Goal: Find specific page/section: Find specific page/section

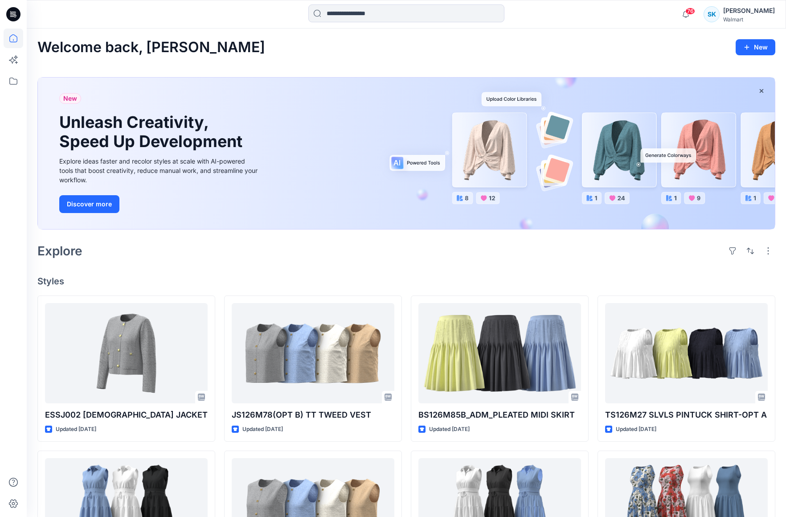
scroll to position [270, 0]
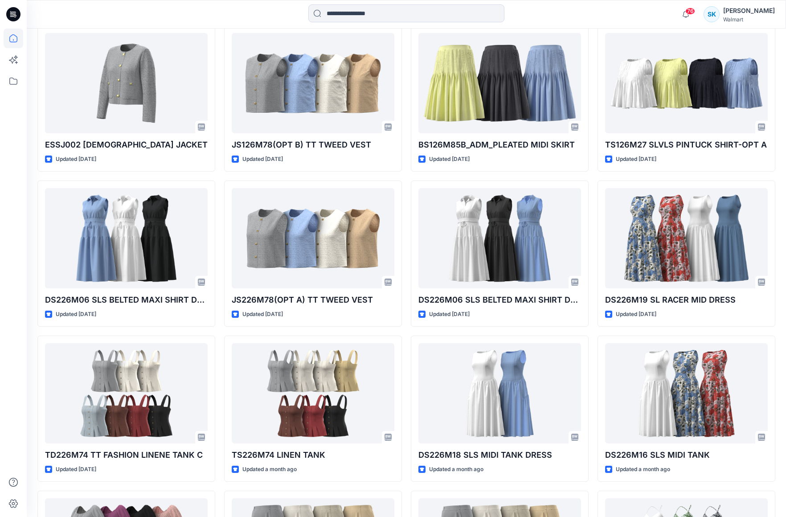
click at [592, 177] on div "ESSJ002 [DEMOGRAPHIC_DATA] JACKET Updated [DATE] DS226M06 SLS BELTED MAXI SHIRT…" at bounding box center [406, 485] width 738 height 921
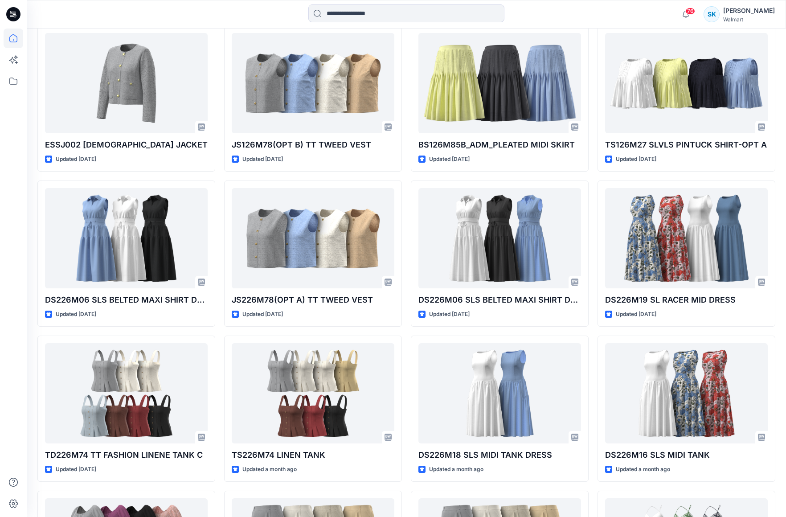
click at [592, 177] on div "ESSJ002 [DEMOGRAPHIC_DATA] JACKET Updated [DATE] DS226M06 SLS BELTED MAXI SHIRT…" at bounding box center [406, 485] width 738 height 921
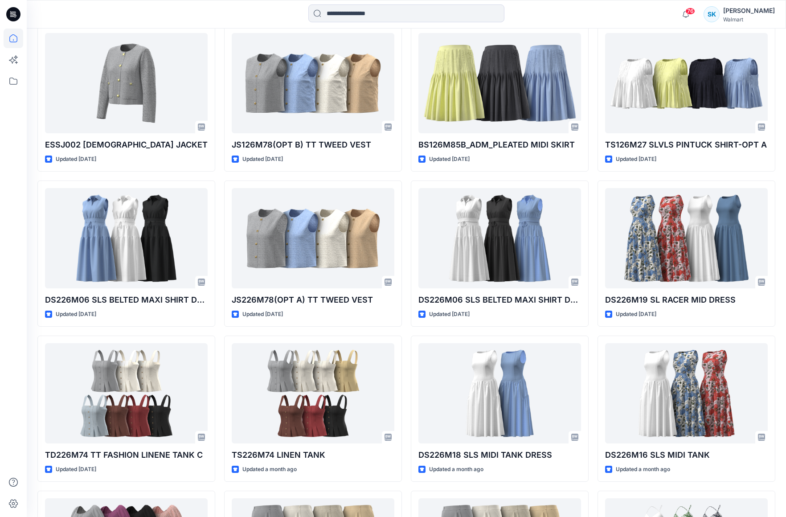
click at [592, 177] on div "ESSJ002 [DEMOGRAPHIC_DATA] JACKET Updated [DATE] DS226M06 SLS BELTED MAXI SHIRT…" at bounding box center [406, 485] width 738 height 921
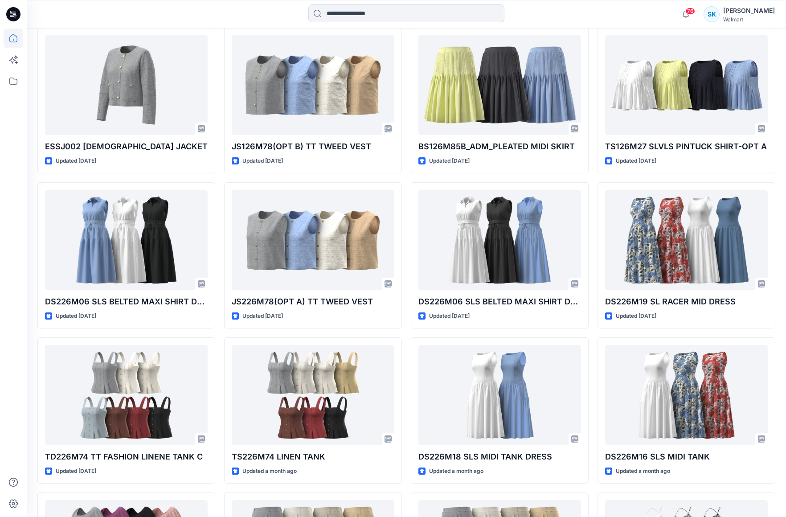
click at [592, 177] on div "ESSJ002 [DEMOGRAPHIC_DATA] JACKET Updated [DATE] DS226M06 SLS BELTED MAXI SHIRT…" at bounding box center [406, 487] width 738 height 921
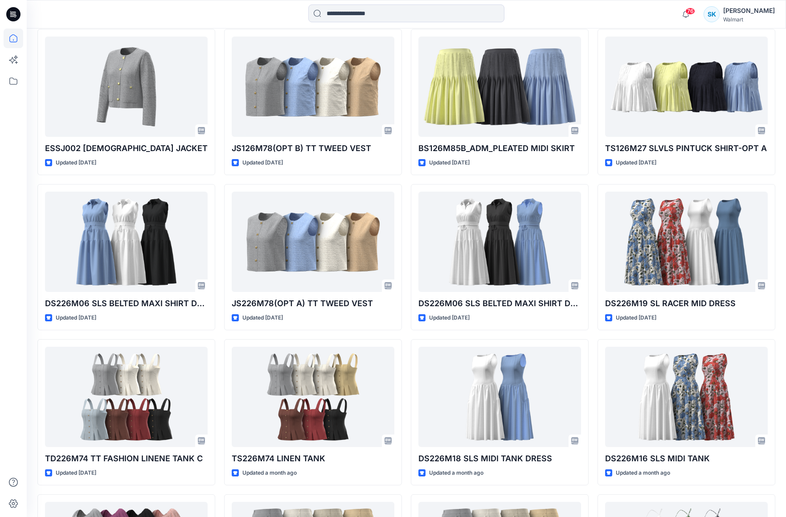
click at [592, 177] on div "ESSJ002 [DEMOGRAPHIC_DATA] JACKET Updated [DATE] DS226M06 SLS BELTED MAXI SHIRT…" at bounding box center [406, 489] width 738 height 921
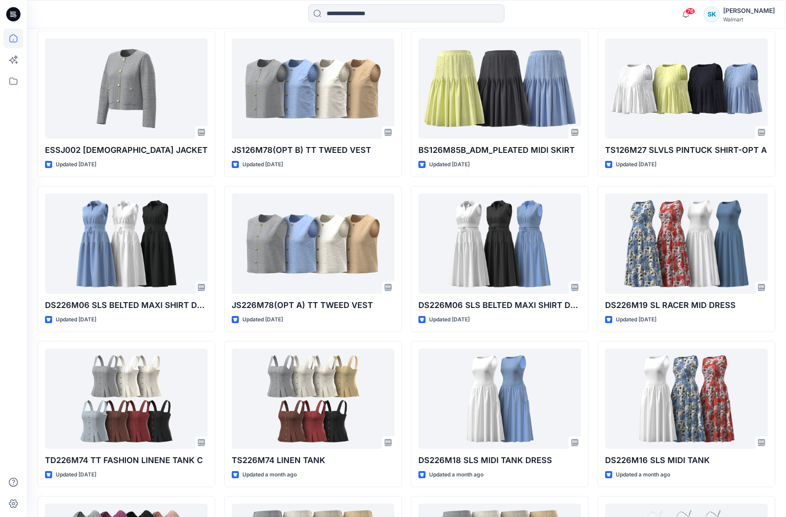
scroll to position [265, 0]
click at [592, 177] on div "ESSJ002 [DEMOGRAPHIC_DATA] JACKET Updated [DATE] DS226M06 SLS BELTED MAXI SHIRT…" at bounding box center [406, 491] width 738 height 921
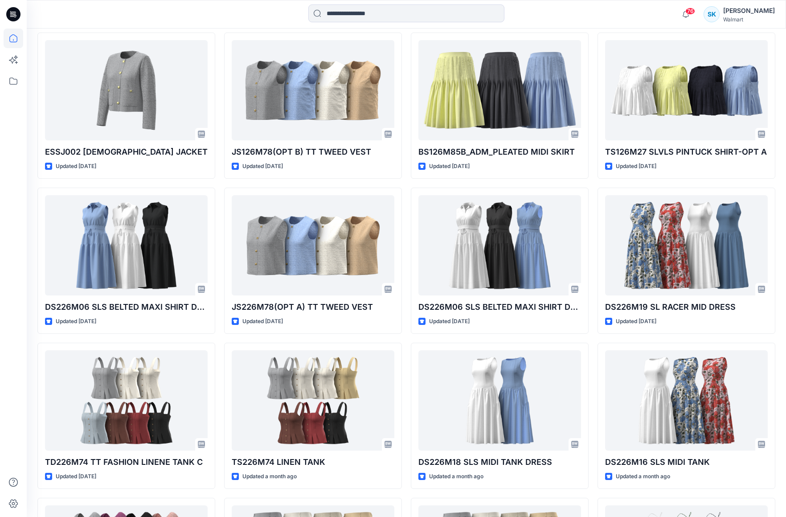
click at [592, 177] on div "ESSJ002 [DEMOGRAPHIC_DATA] JACKET Updated [DATE] DS226M06 SLS BELTED MAXI SHIRT…" at bounding box center [406, 493] width 738 height 921
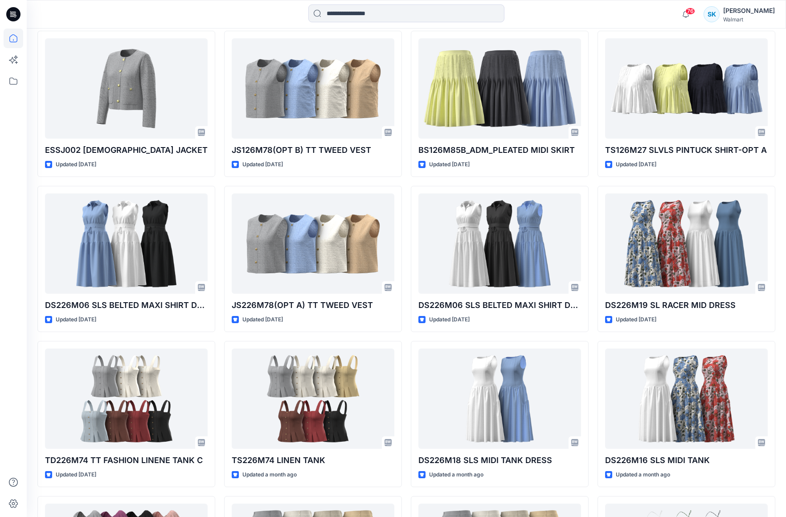
click at [592, 177] on div "ESSJ002 [DEMOGRAPHIC_DATA] JACKET Updated [DATE] DS226M06 SLS BELTED MAXI SHIRT…" at bounding box center [406, 491] width 738 height 921
click at [592, 179] on div "ESSJ002 [DEMOGRAPHIC_DATA] JACKET Updated [DATE] DS226M06 SLS BELTED MAXI SHIRT…" at bounding box center [406, 491] width 738 height 921
click at [592, 178] on div "ESSJ002 [DEMOGRAPHIC_DATA] JACKET Updated [DATE] DS226M06 SLS BELTED MAXI SHIRT…" at bounding box center [406, 491] width 738 height 921
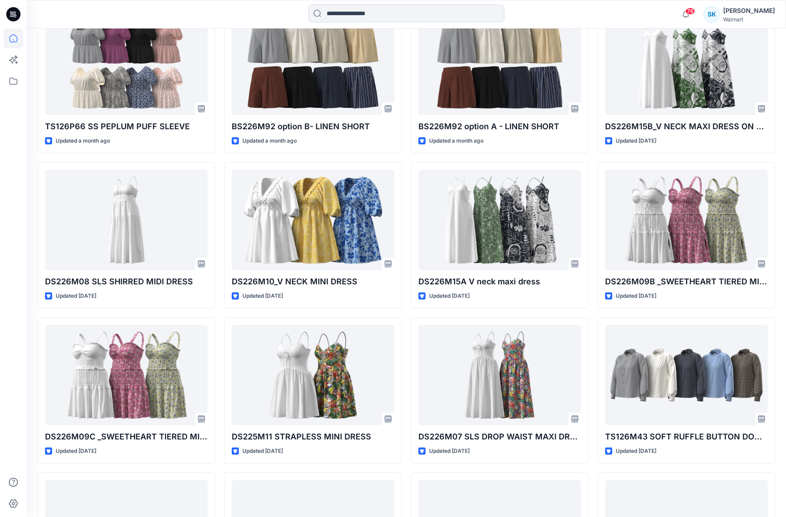
scroll to position [759, 0]
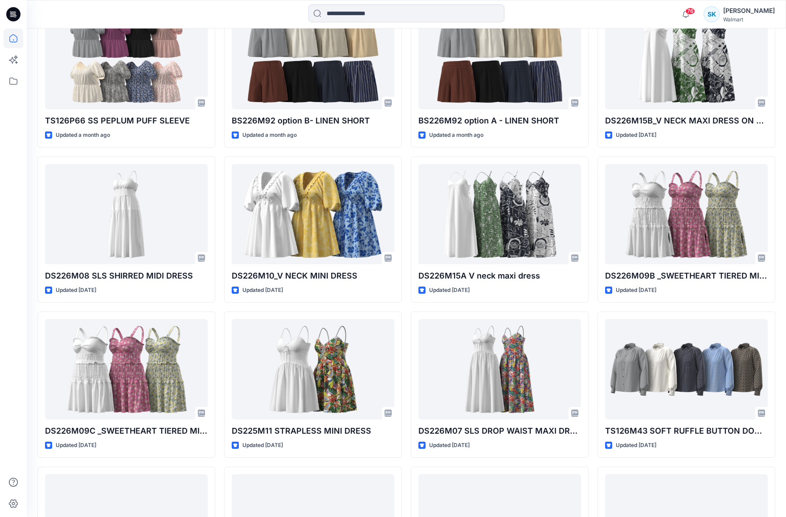
click at [593, 174] on div "ESSJ002 [DEMOGRAPHIC_DATA] JACKET Updated [DATE] DS226M06 SLS BELTED MAXI SHIRT…" at bounding box center [406, 229] width 738 height 1386
click at [592, 174] on div "ESSJ002 [DEMOGRAPHIC_DATA] JACKET Updated [DATE] DS226M06 SLS BELTED MAXI SHIRT…" at bounding box center [406, 229] width 738 height 1386
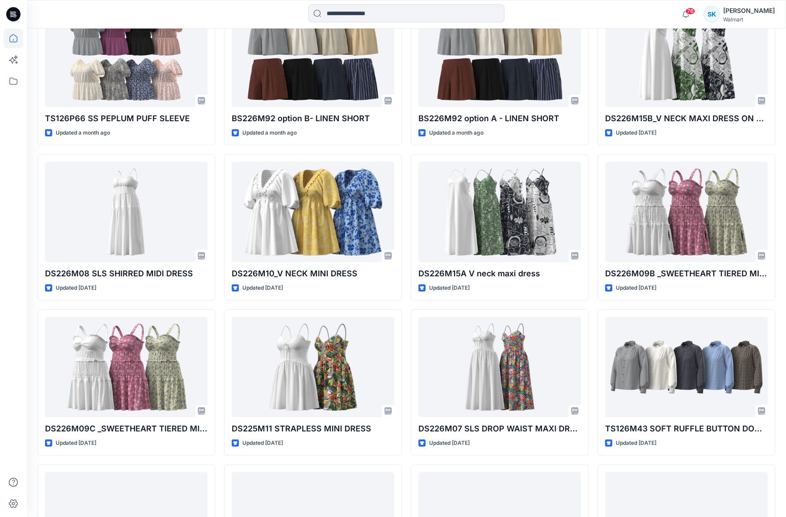
scroll to position [761, 0]
click at [592, 174] on div "ESSJ002 [DEMOGRAPHIC_DATA] JACKET Updated [DATE] DS226M06 SLS BELTED MAXI SHIRT…" at bounding box center [406, 228] width 738 height 1386
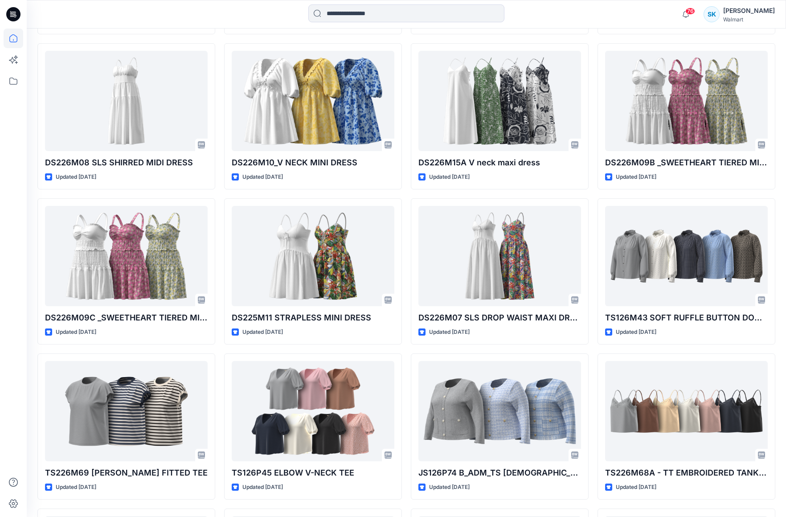
click at [592, 174] on div "ESSJ002 [DEMOGRAPHIC_DATA] JACKET Updated [DATE] DS226M06 SLS BELTED MAXI SHIRT…" at bounding box center [406, 116] width 738 height 1386
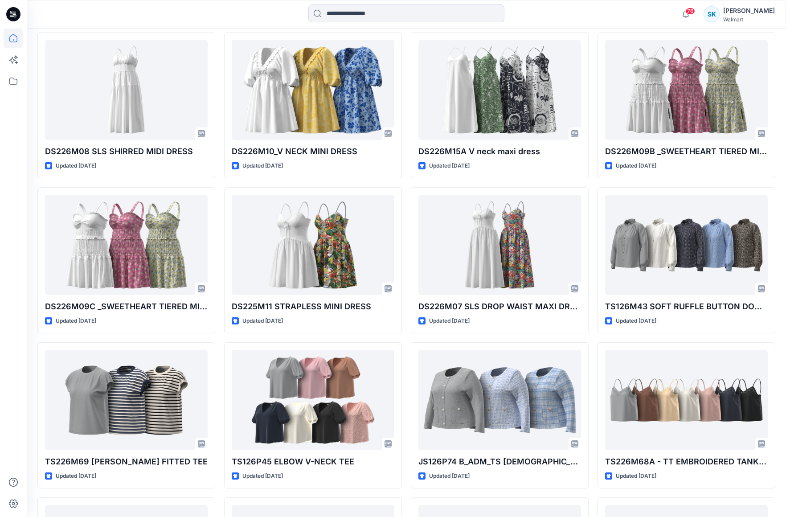
scroll to position [883, 0]
click at [592, 174] on div "ESSJ002 [DEMOGRAPHIC_DATA] JACKET Updated [DATE] DS226M06 SLS BELTED MAXI SHIRT…" at bounding box center [406, 105] width 738 height 1386
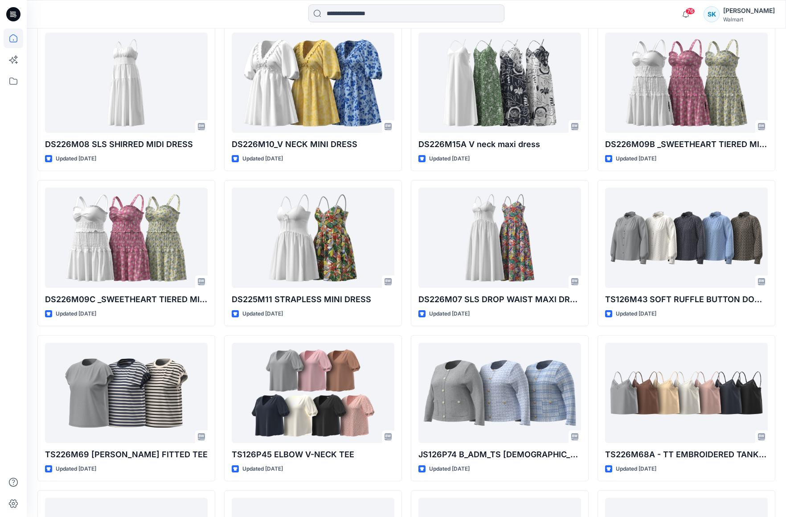
scroll to position [889, 0]
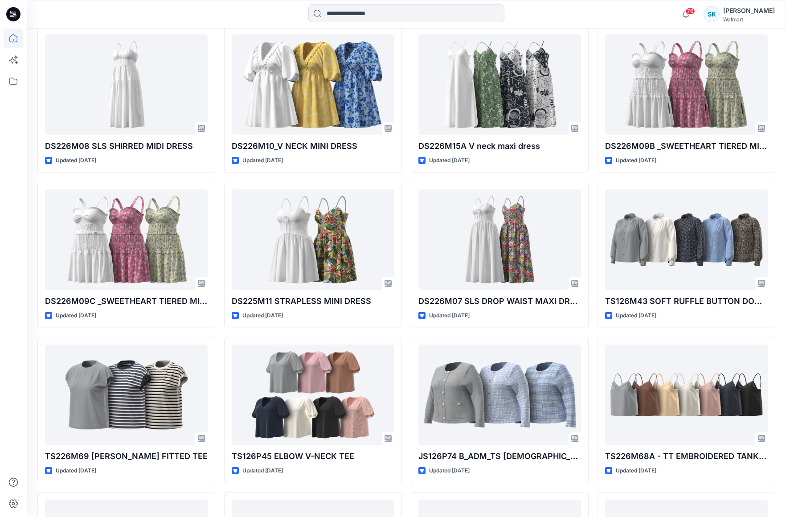
click at [592, 174] on div "ESSJ002 [DEMOGRAPHIC_DATA] JACKET Updated [DATE] DS226M06 SLS BELTED MAXI SHIRT…" at bounding box center [406, 100] width 738 height 1386
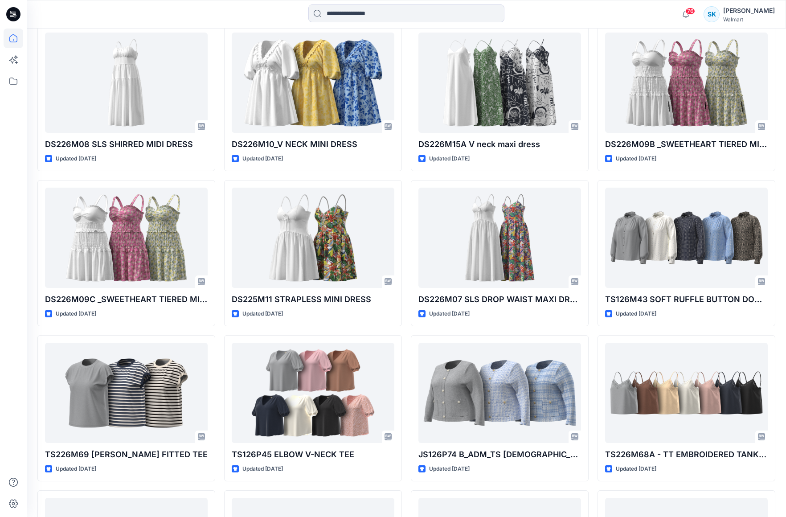
scroll to position [890, 0]
click at [592, 174] on div "ESSJ002 [DEMOGRAPHIC_DATA] JACKET Updated [DATE] DS226M06 SLS BELTED MAXI SHIRT…" at bounding box center [406, 98] width 738 height 1386
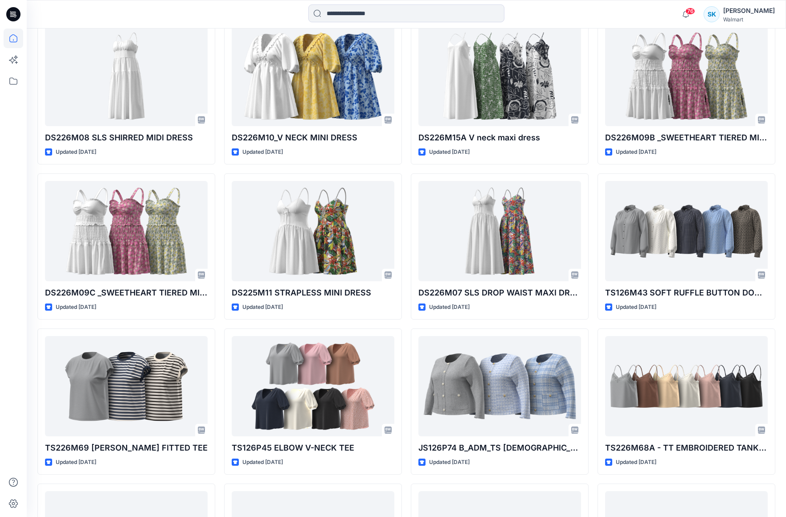
scroll to position [905, 0]
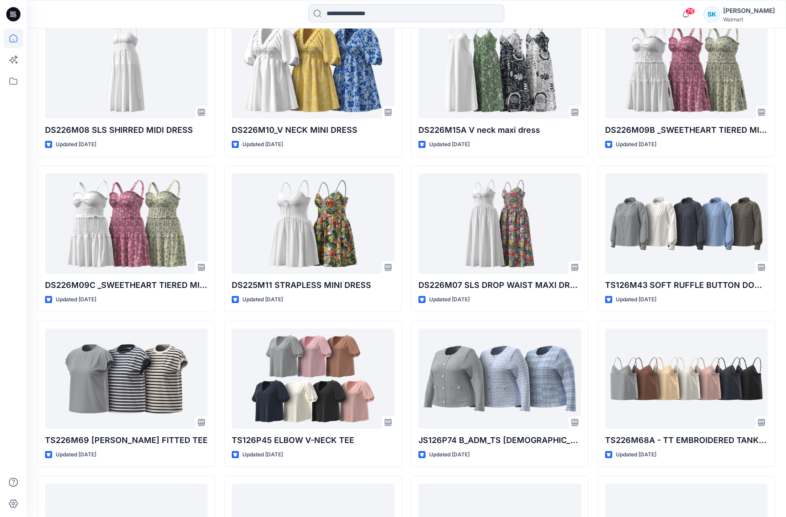
click at [592, 174] on div "ESSJ002 [DEMOGRAPHIC_DATA] JACKET Updated [DATE] DS226M06 SLS BELTED MAXI SHIRT…" at bounding box center [406, 84] width 738 height 1386
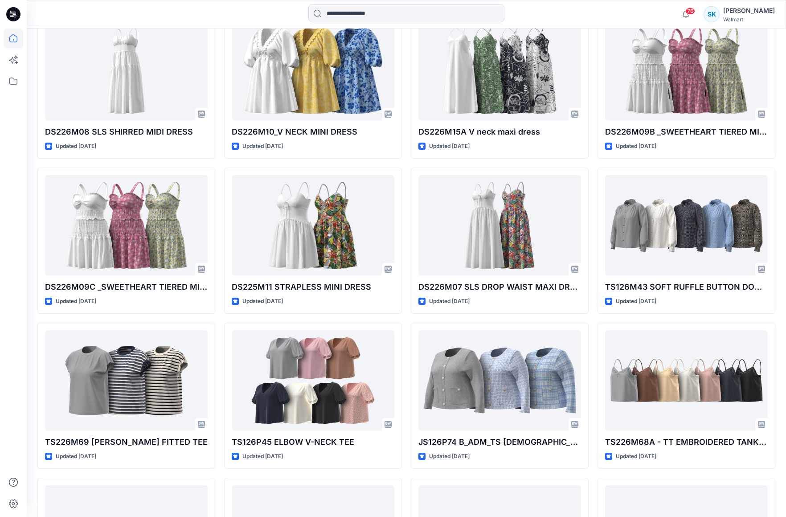
scroll to position [903, 0]
click at [592, 174] on div "ESSJ002 [DEMOGRAPHIC_DATA] JACKET Updated [DATE] DS226M06 SLS BELTED MAXI SHIRT…" at bounding box center [406, 85] width 738 height 1386
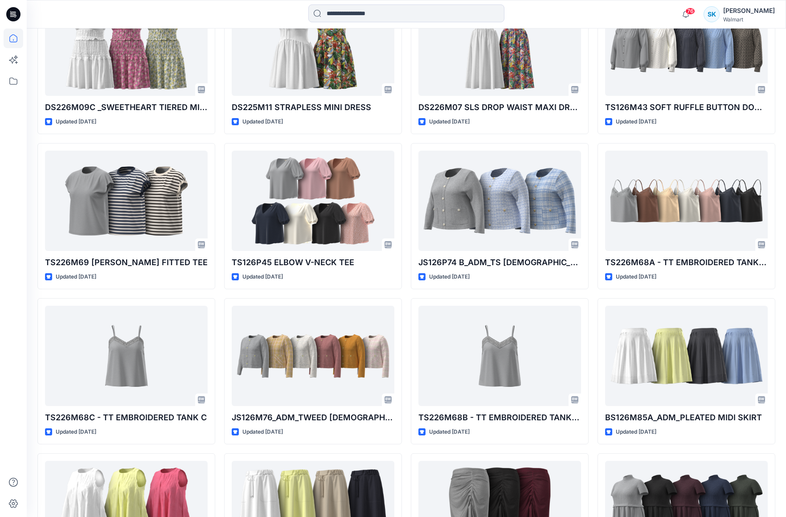
scroll to position [1115, 0]
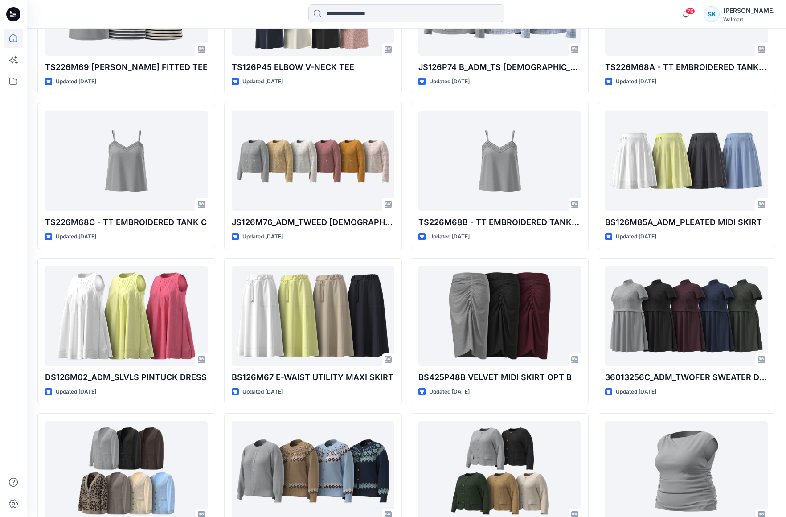
scroll to position [1279, 0]
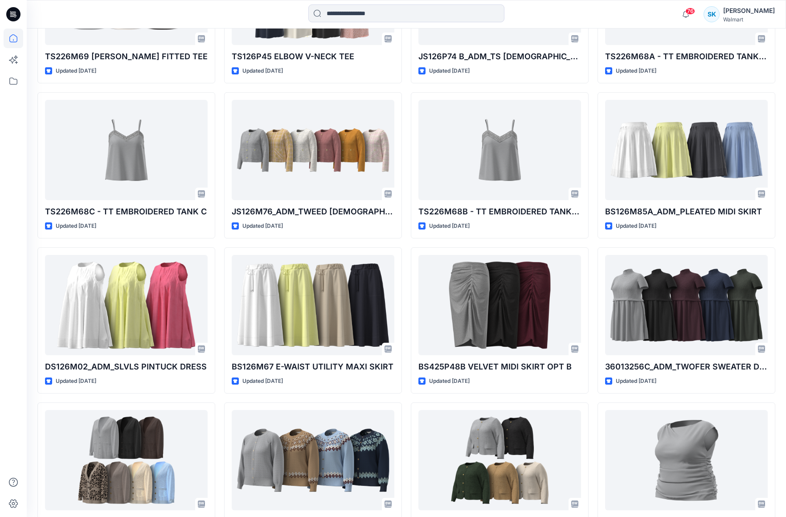
scroll to position [1289, 0]
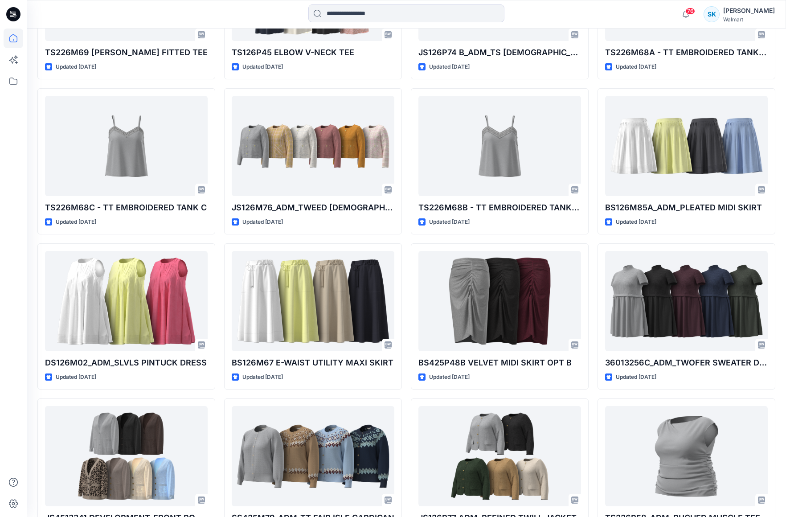
scroll to position [1296, 0]
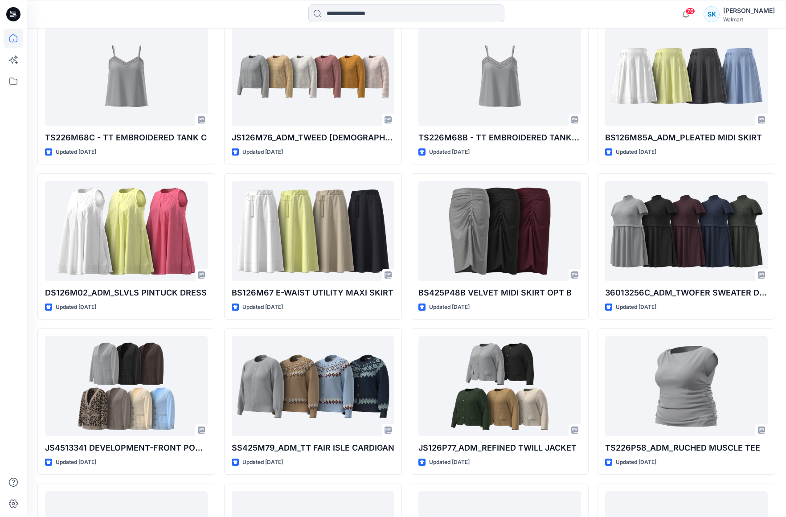
scroll to position [1367, 0]
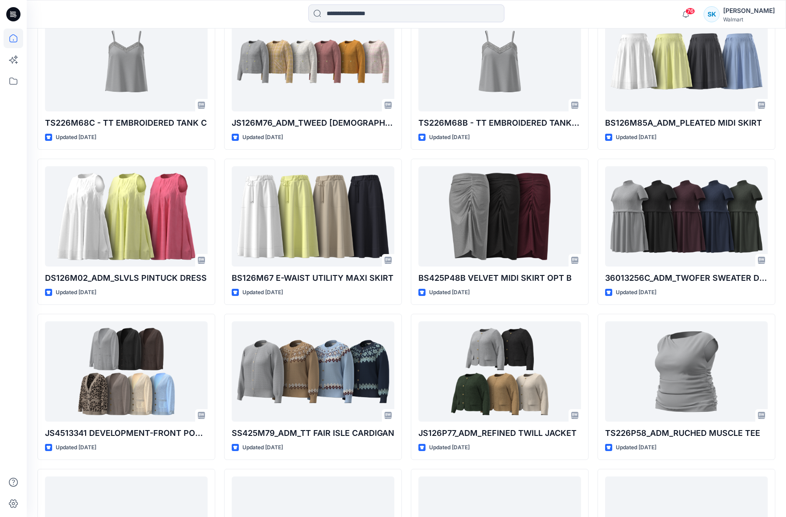
scroll to position [1377, 0]
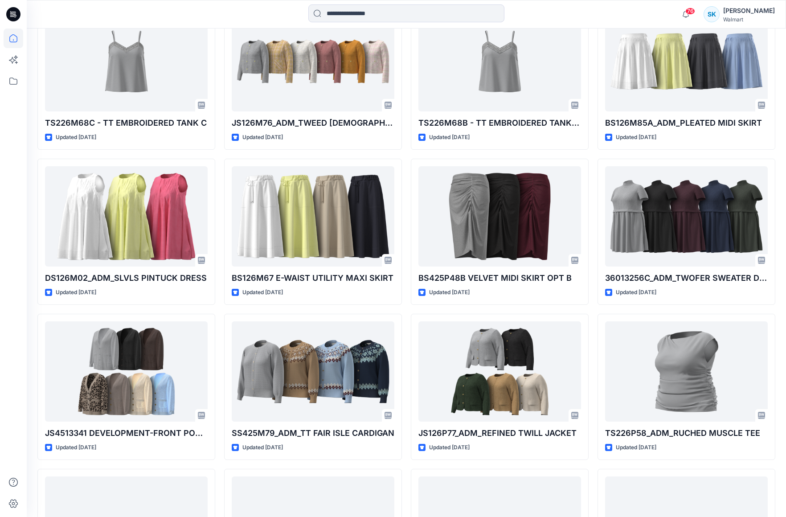
scroll to position [1379, 0]
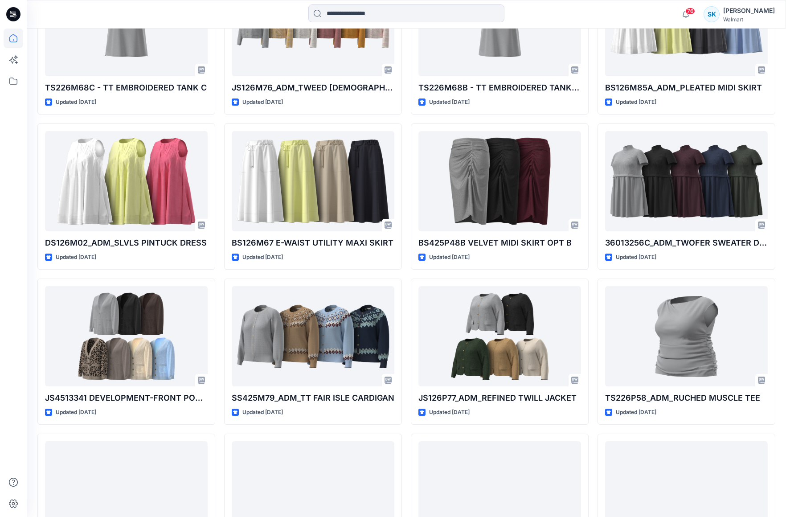
scroll to position [1424, 0]
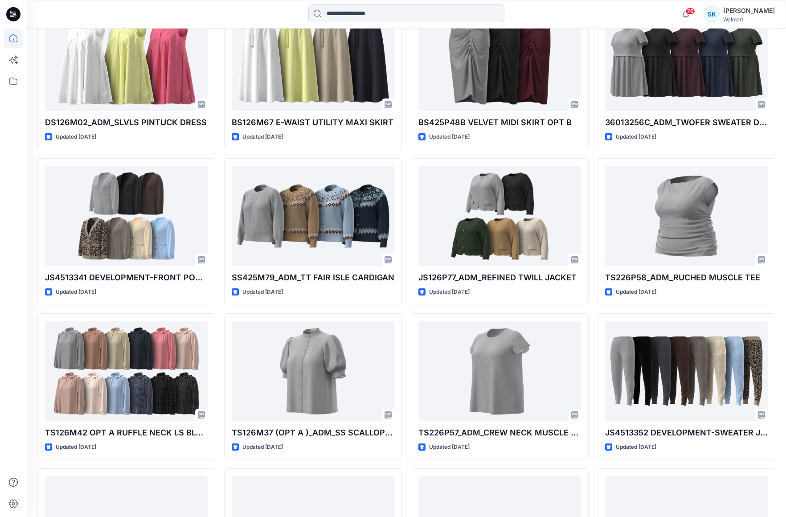
scroll to position [1535, 0]
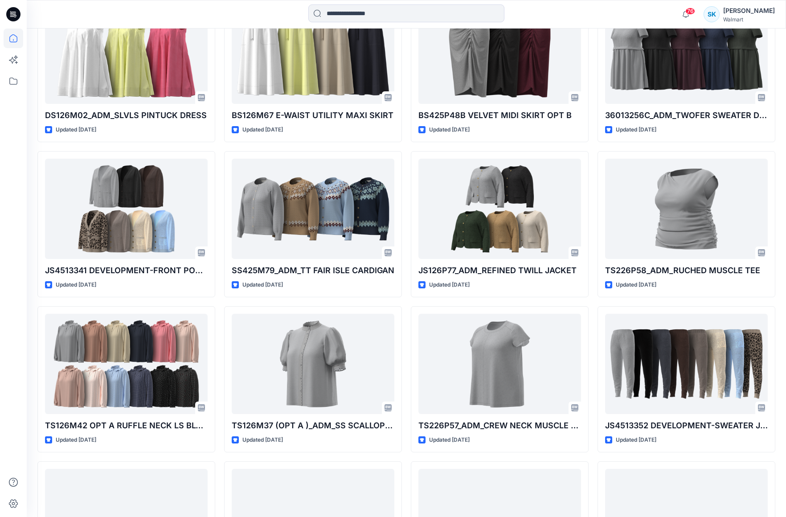
scroll to position [1541, 0]
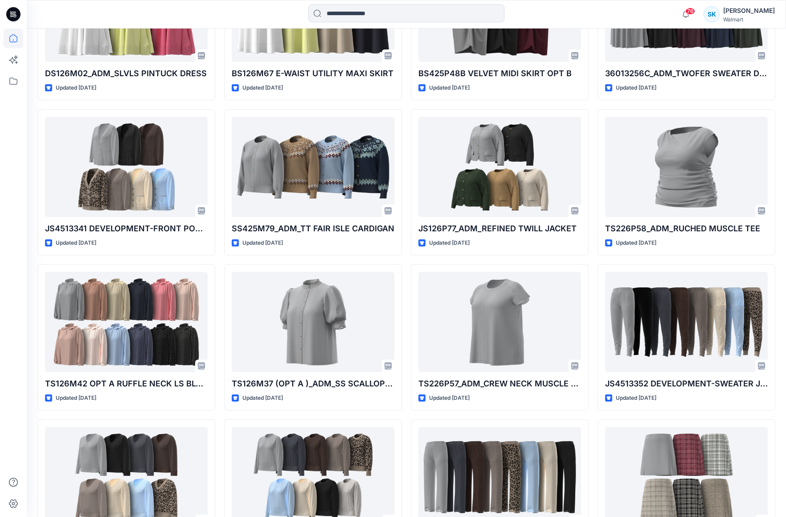
scroll to position [1582, 0]
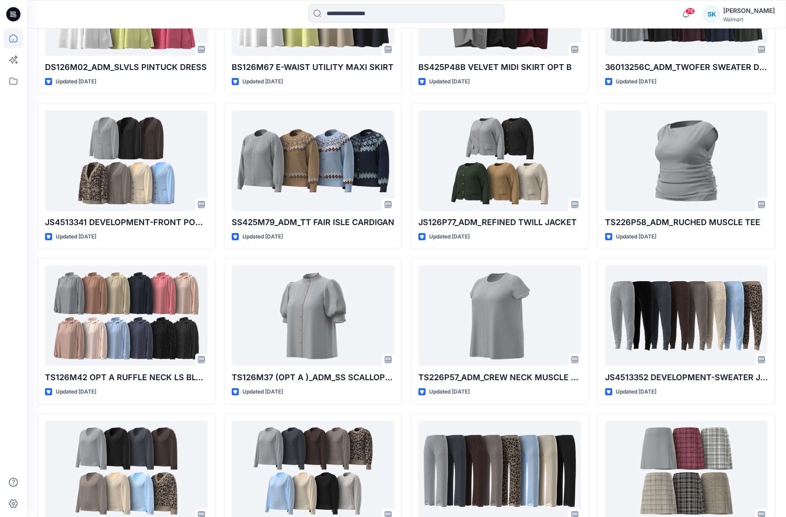
scroll to position [1588, 0]
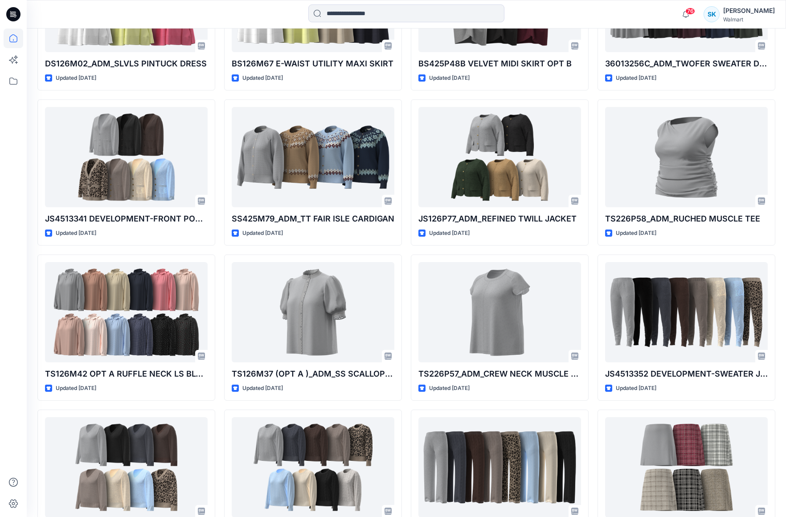
scroll to position [1589, 0]
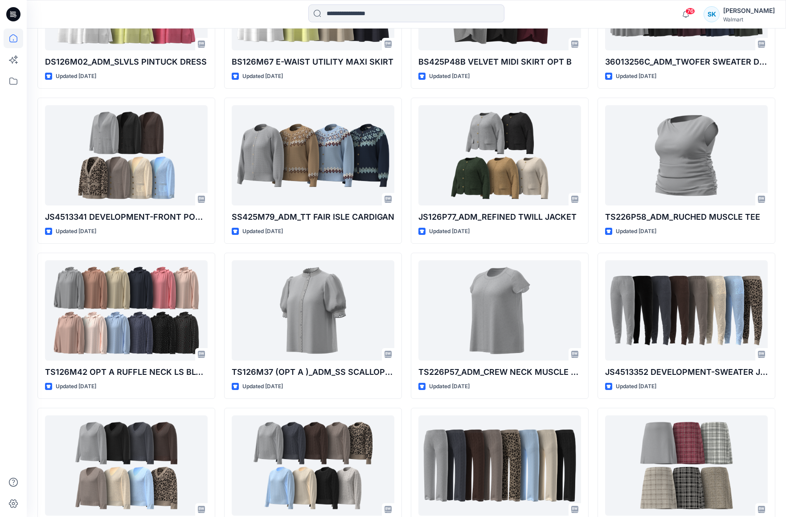
scroll to position [1593, 0]
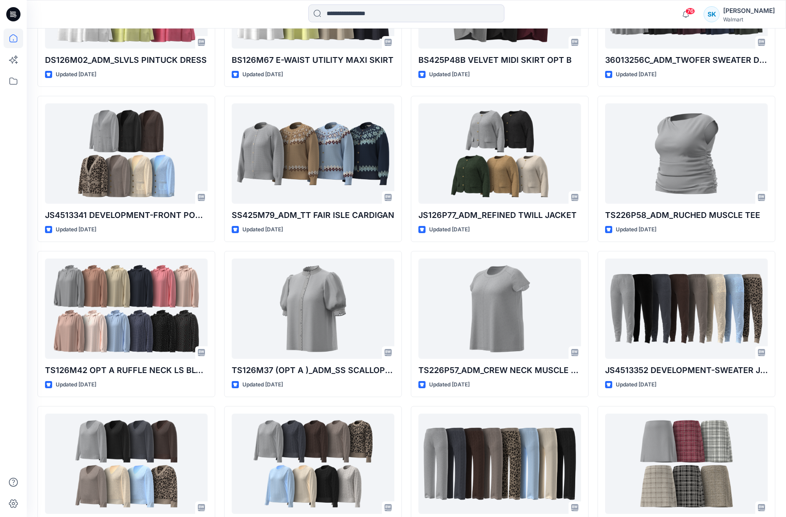
scroll to position [1595, 0]
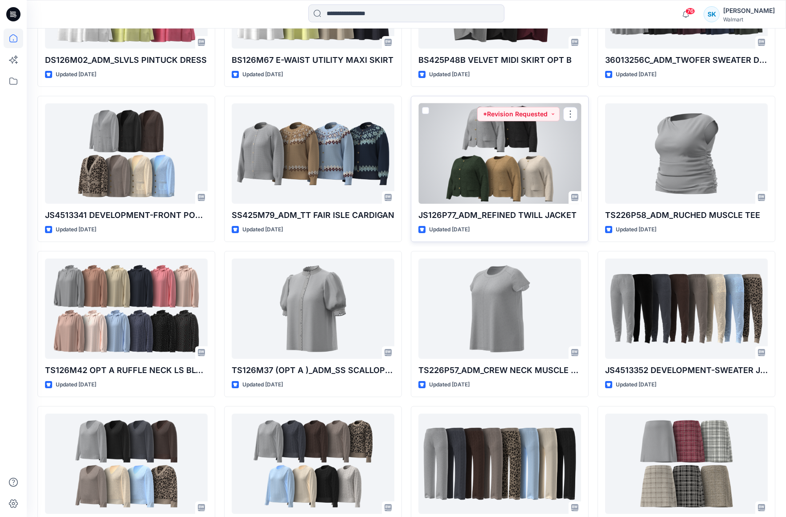
click at [588, 164] on div "JS126P77_ADM_REFINED TWILL JACKET Updated [DATE] *Revision Requested" at bounding box center [500, 169] width 178 height 146
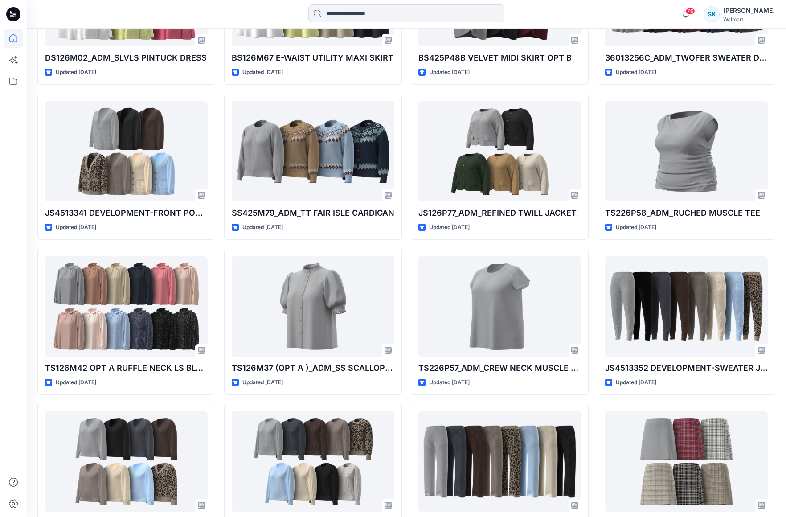
scroll to position [1596, 0]
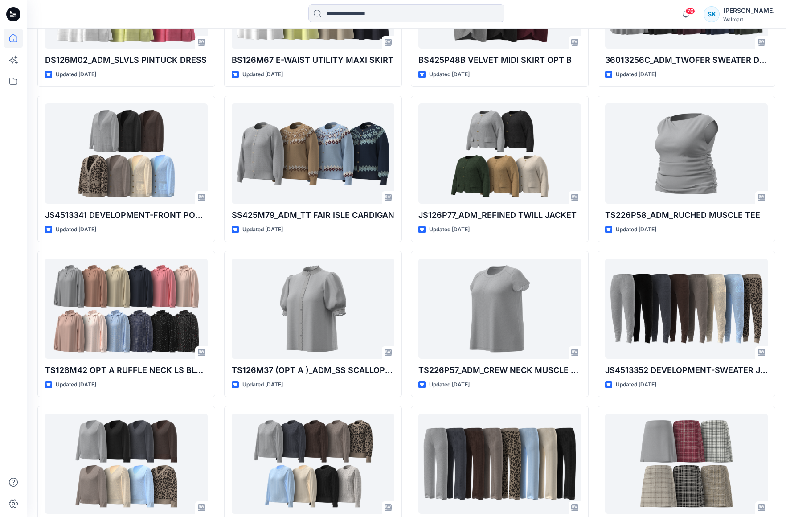
scroll to position [1593, 0]
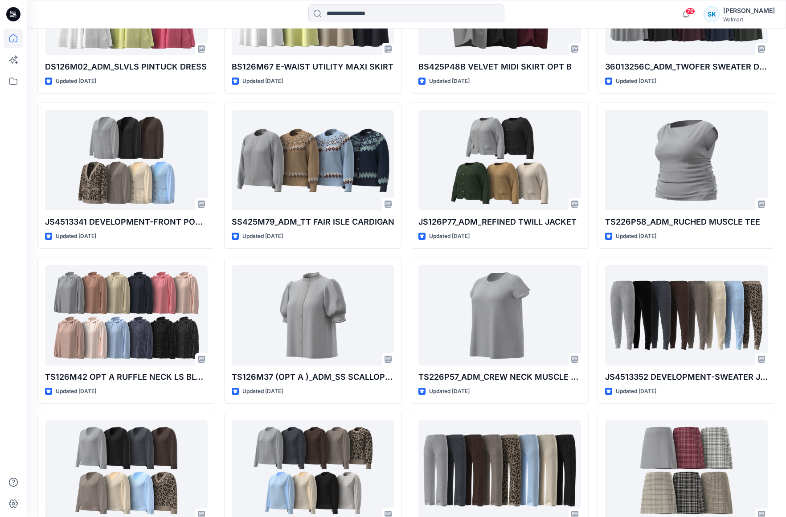
scroll to position [1588, 0]
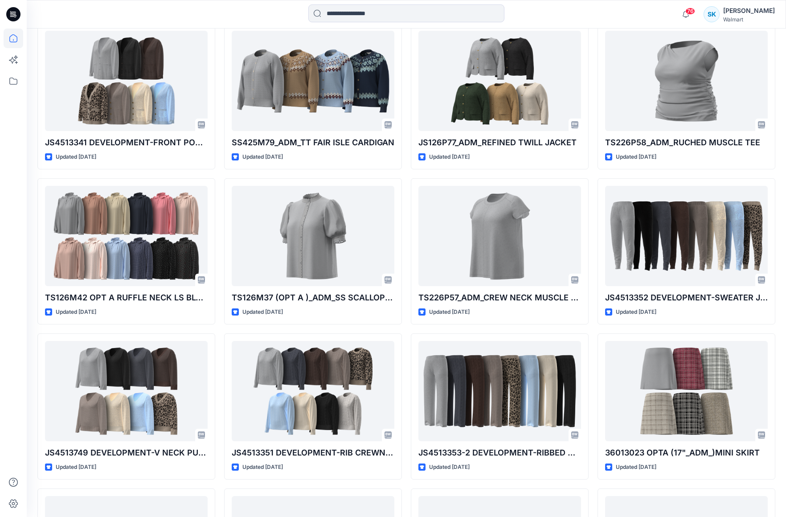
scroll to position [1674, 0]
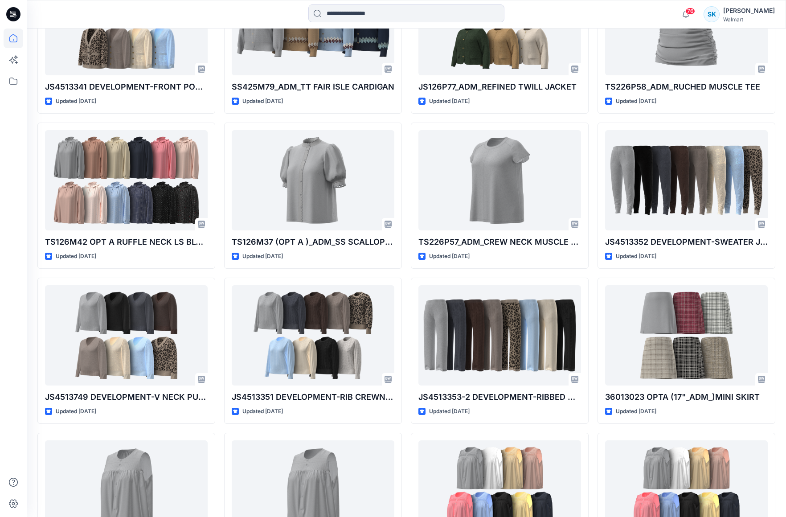
scroll to position [1723, 0]
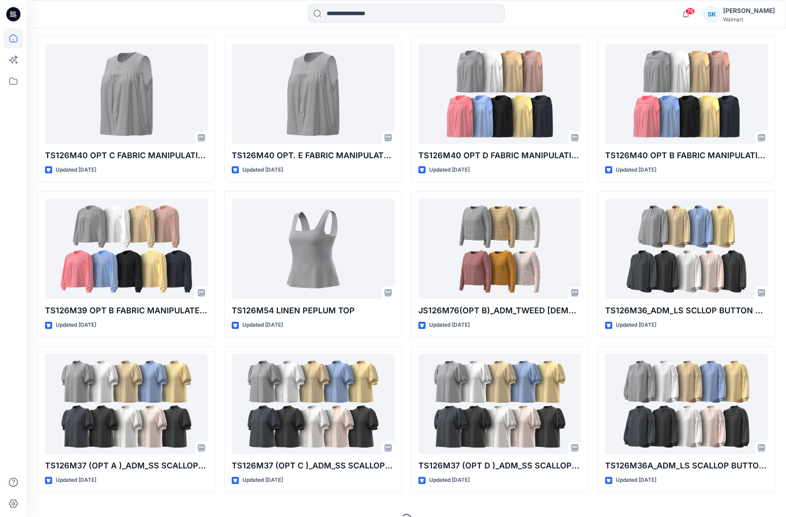
scroll to position [2124, 0]
